Goal: Information Seeking & Learning: Find specific fact

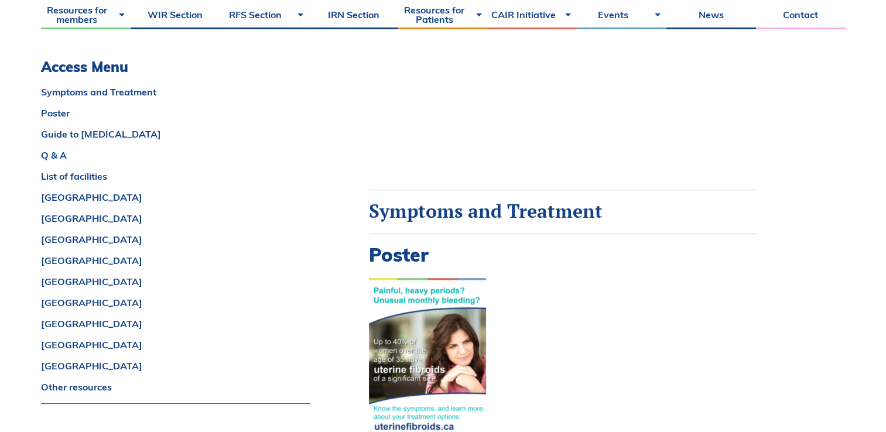
scroll to position [445, 0]
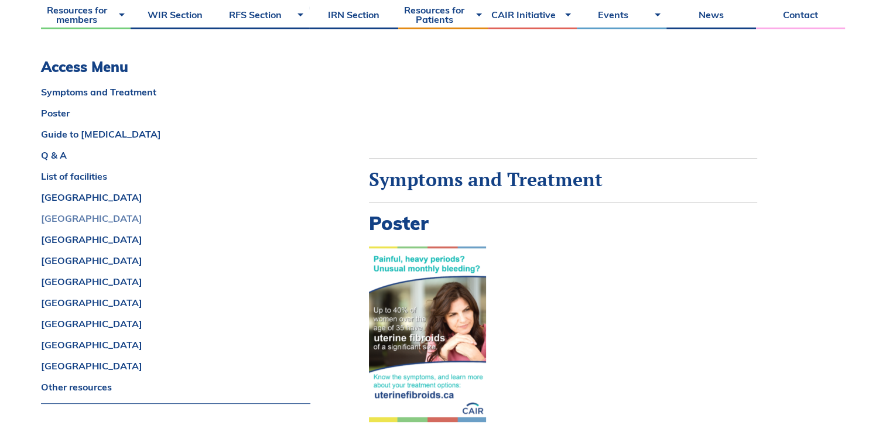
click at [108, 218] on link "British Columbia" at bounding box center [175, 218] width 269 height 9
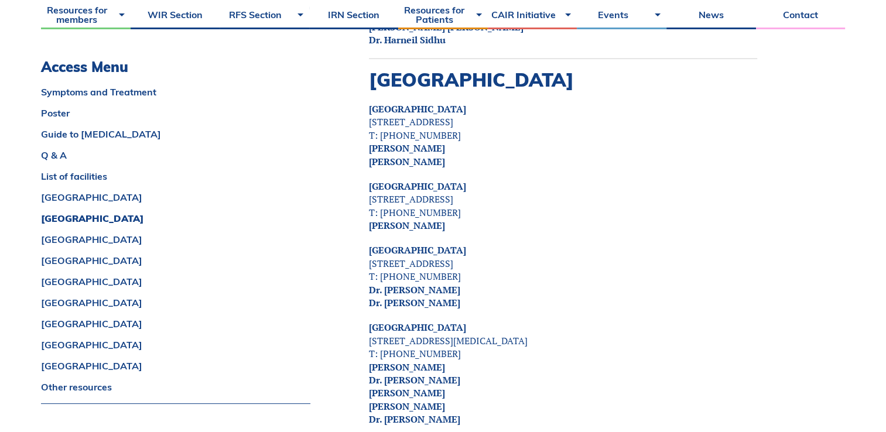
scroll to position [2947, 0]
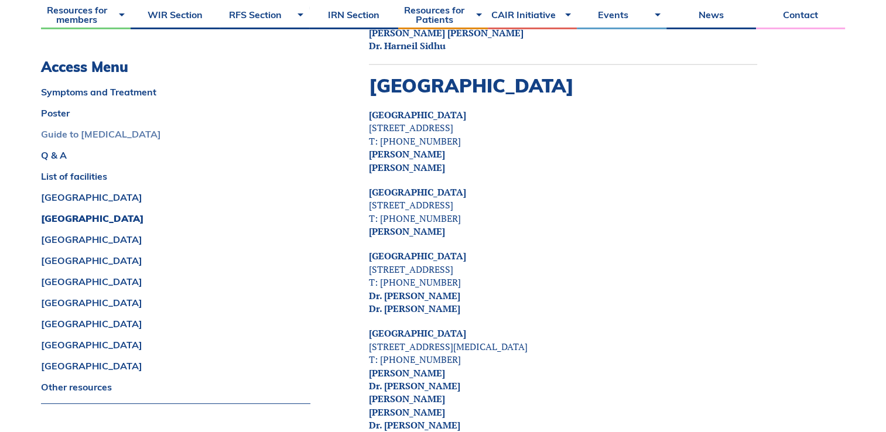
click at [122, 137] on link "Guide to Uterine Fibroids" at bounding box center [175, 133] width 269 height 9
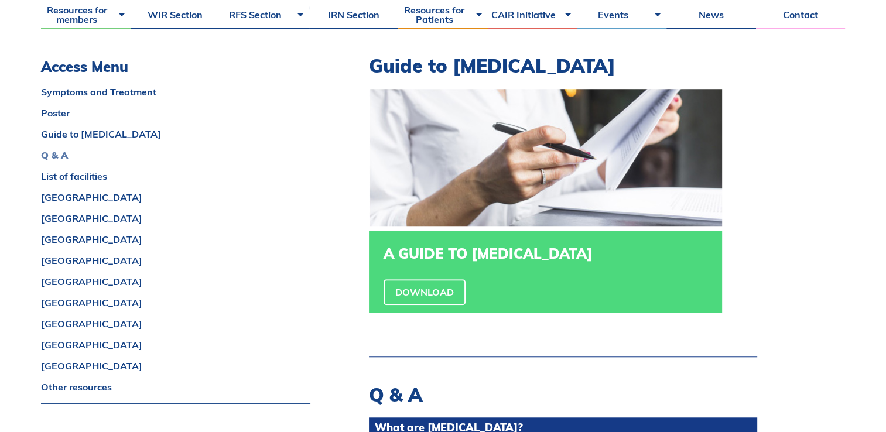
scroll to position [865, 0]
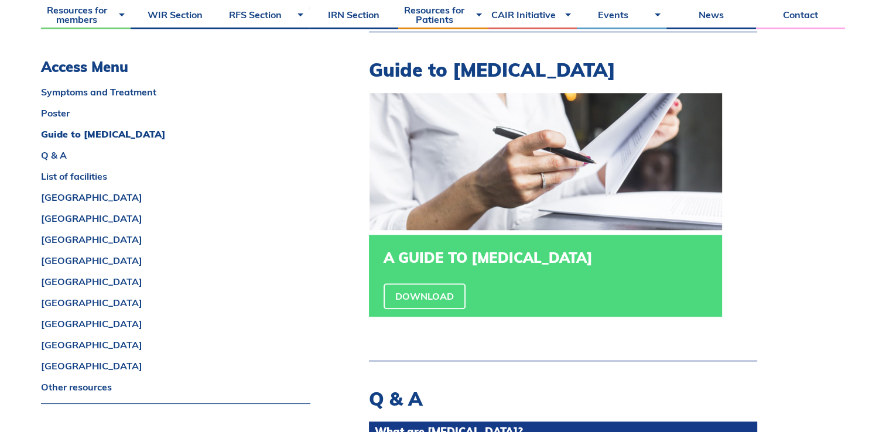
click at [492, 259] on h3 "A GUIDE TO UTERINE FIBROIDS" at bounding box center [546, 257] width 324 height 17
click at [403, 305] on link "Download" at bounding box center [425, 296] width 82 height 26
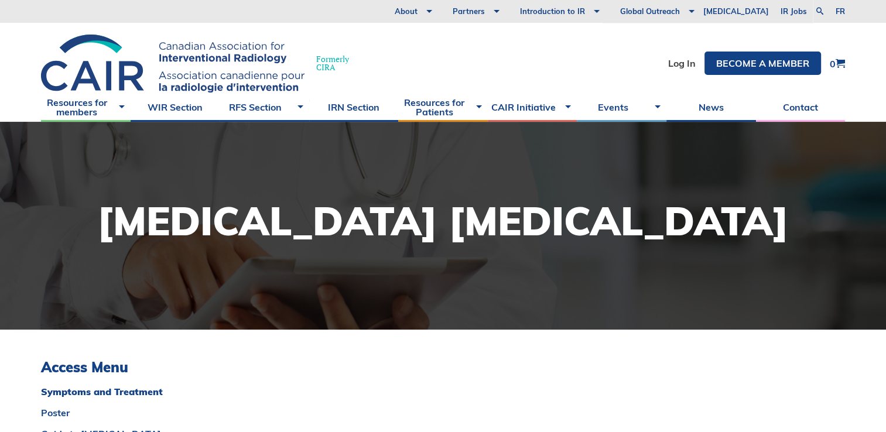
scroll to position [0, 0]
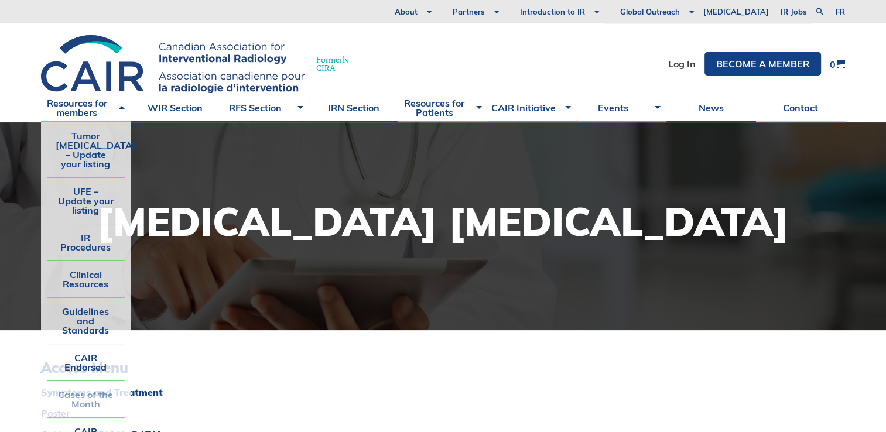
click at [80, 397] on link "Cases of the Month" at bounding box center [86, 399] width 78 height 36
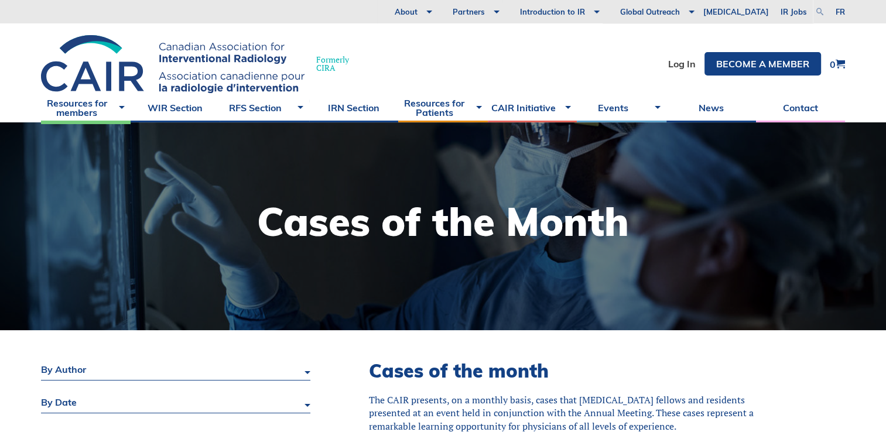
click at [817, 11] on link at bounding box center [820, 12] width 14 height 14
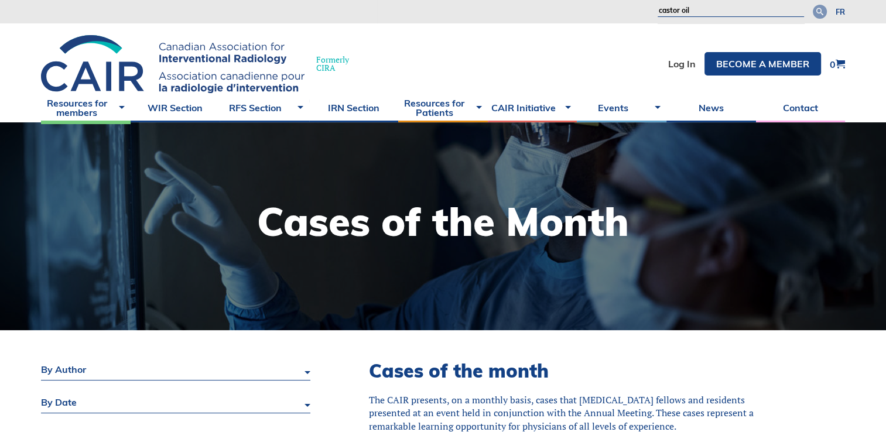
type input "castor oil"
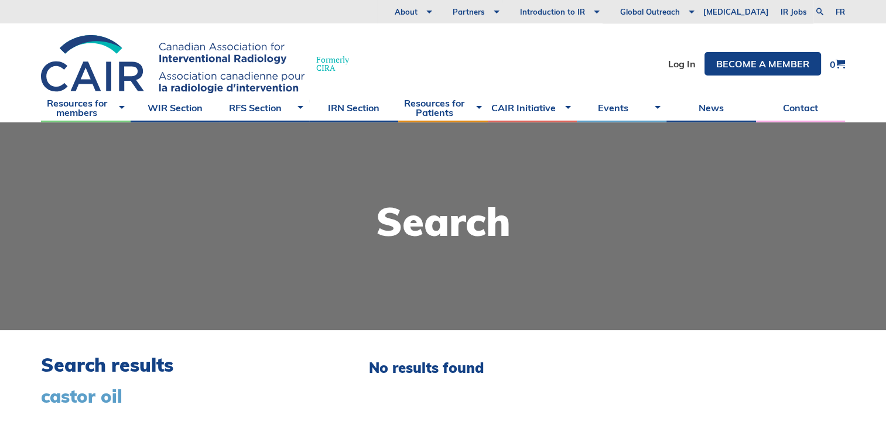
click at [225, 353] on div "Search results castor oil No results found" at bounding box center [443, 438] width 804 height 217
